Goal: Find specific page/section: Find specific page/section

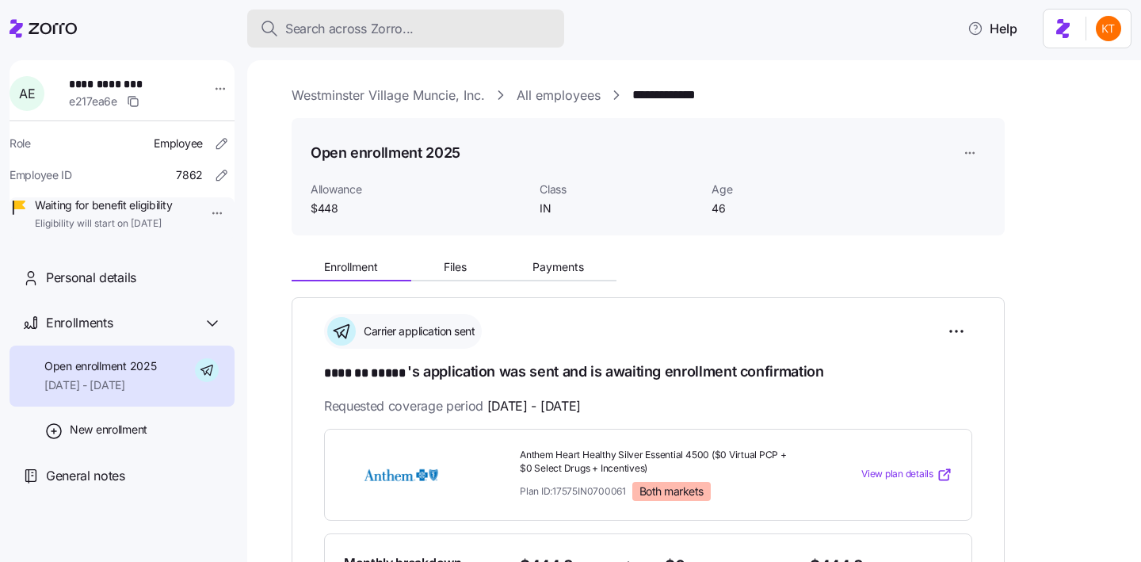
click at [331, 28] on span "Search across Zorro..." at bounding box center [349, 29] width 128 height 20
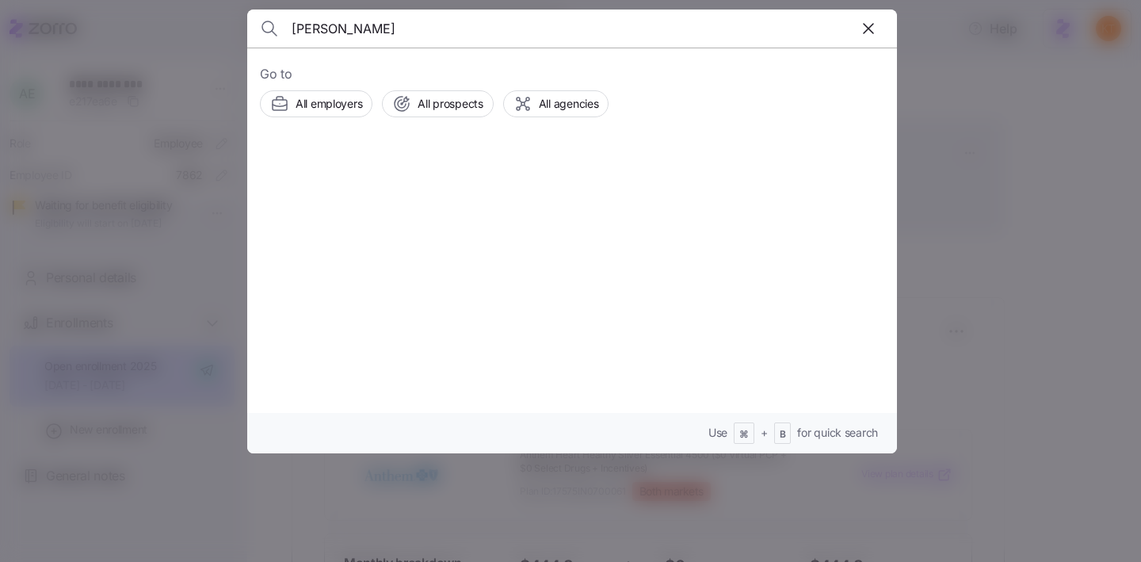
type input "[PERSON_NAME]"
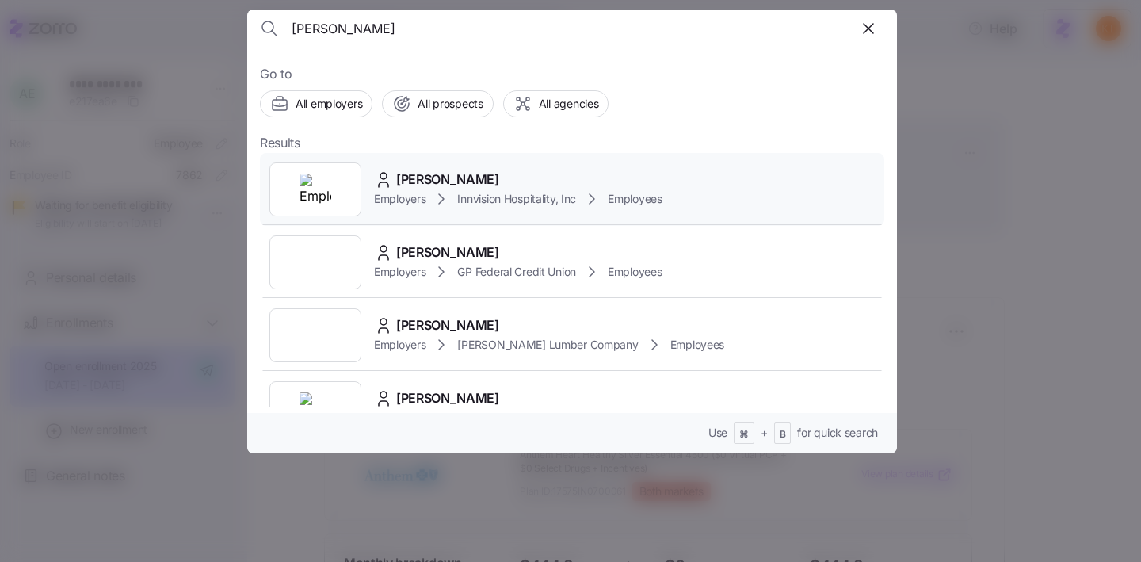
click at [413, 198] on span "Employers" at bounding box center [399, 199] width 51 height 16
